Goal: Task Accomplishment & Management: Manage account settings

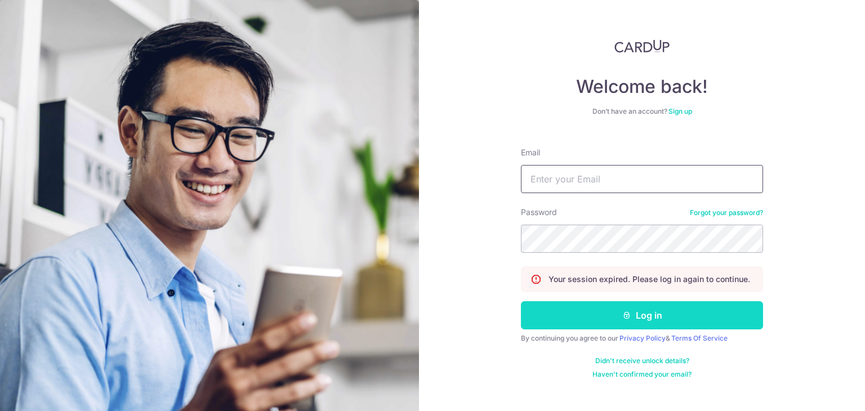
type input "[EMAIL_ADDRESS][DOMAIN_NAME]"
click at [611, 305] on button "Log in" at bounding box center [642, 315] width 242 height 28
